Goal: Find specific page/section: Find specific page/section

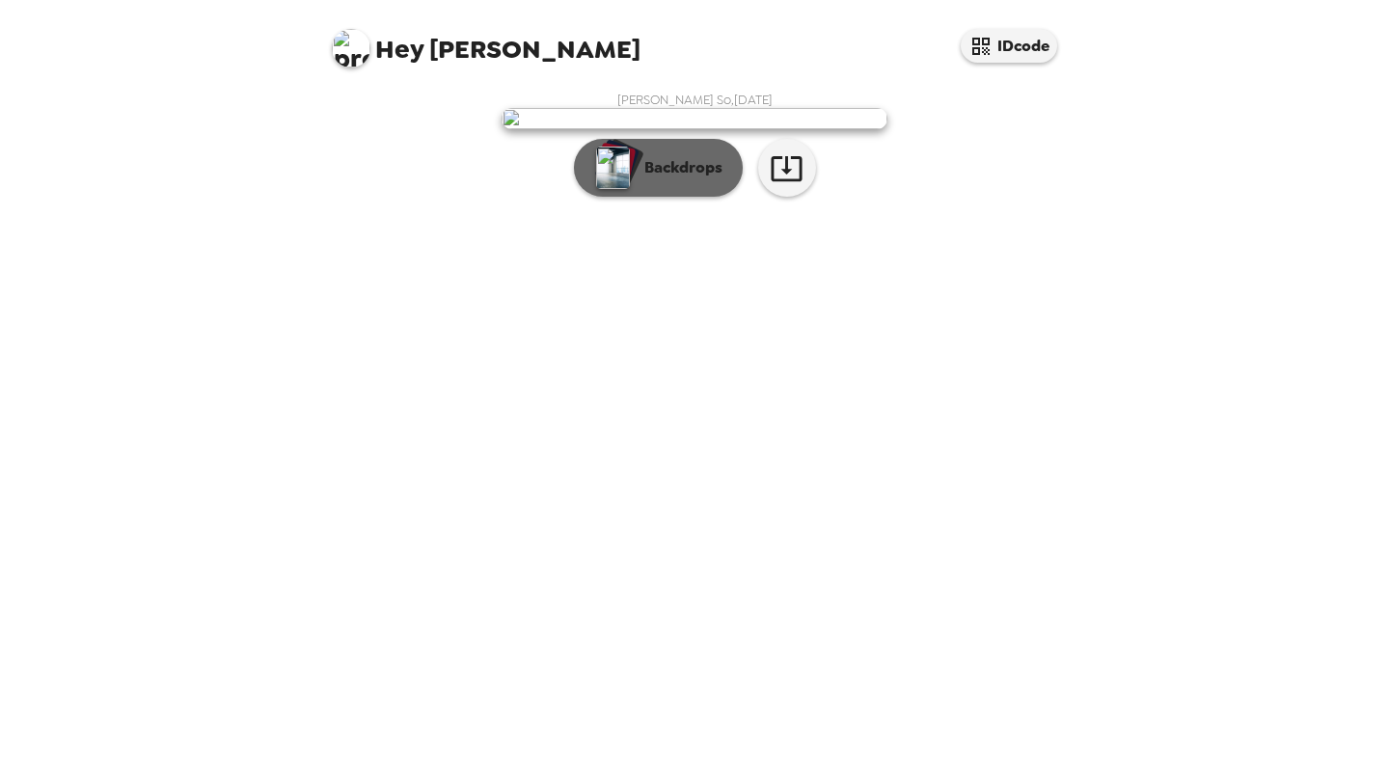
click at [690, 179] on p "Backdrops" at bounding box center [679, 167] width 88 height 23
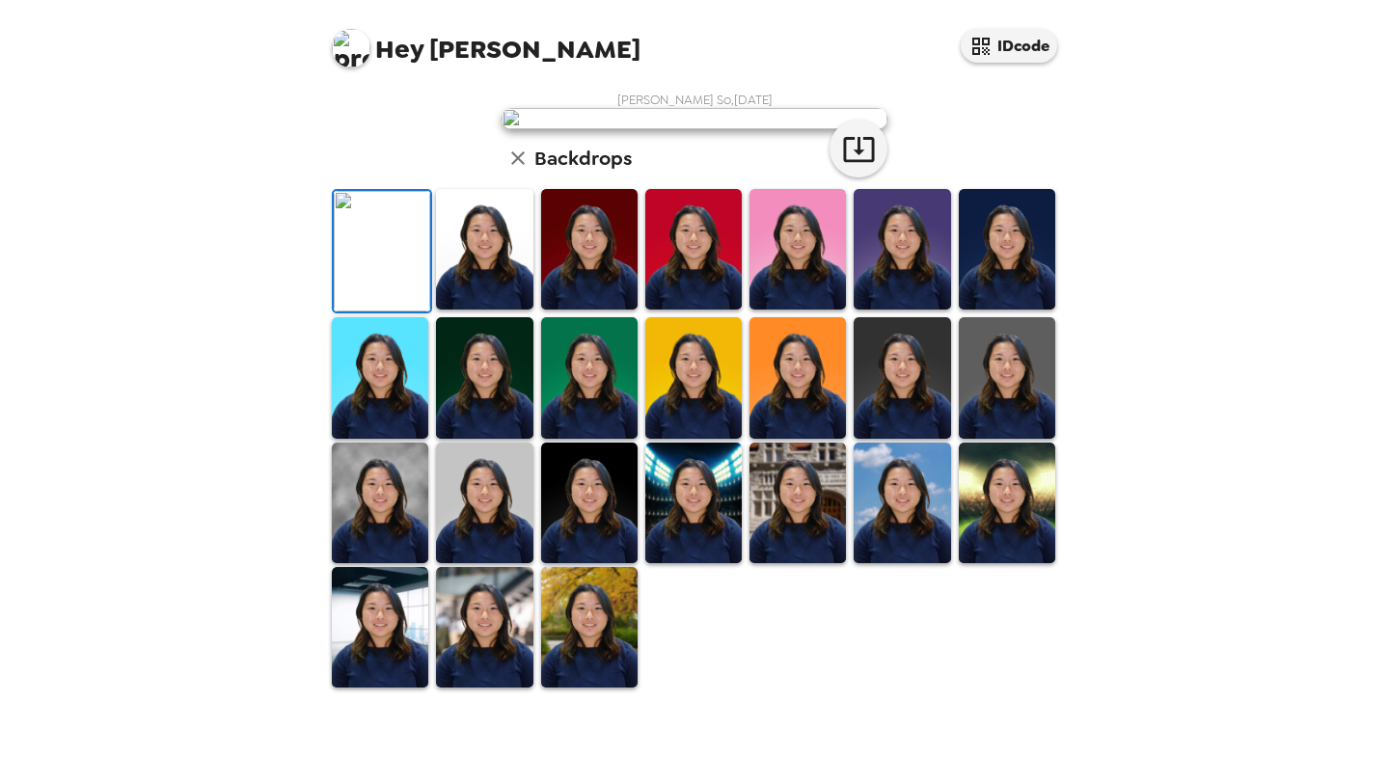
click at [1104, 329] on div "Hey [PERSON_NAME] IDcode [PERSON_NAME] , [DATE] Backdrops" at bounding box center [694, 391] width 1389 height 782
